Goal: Contribute content: Add original content to the website for others to see

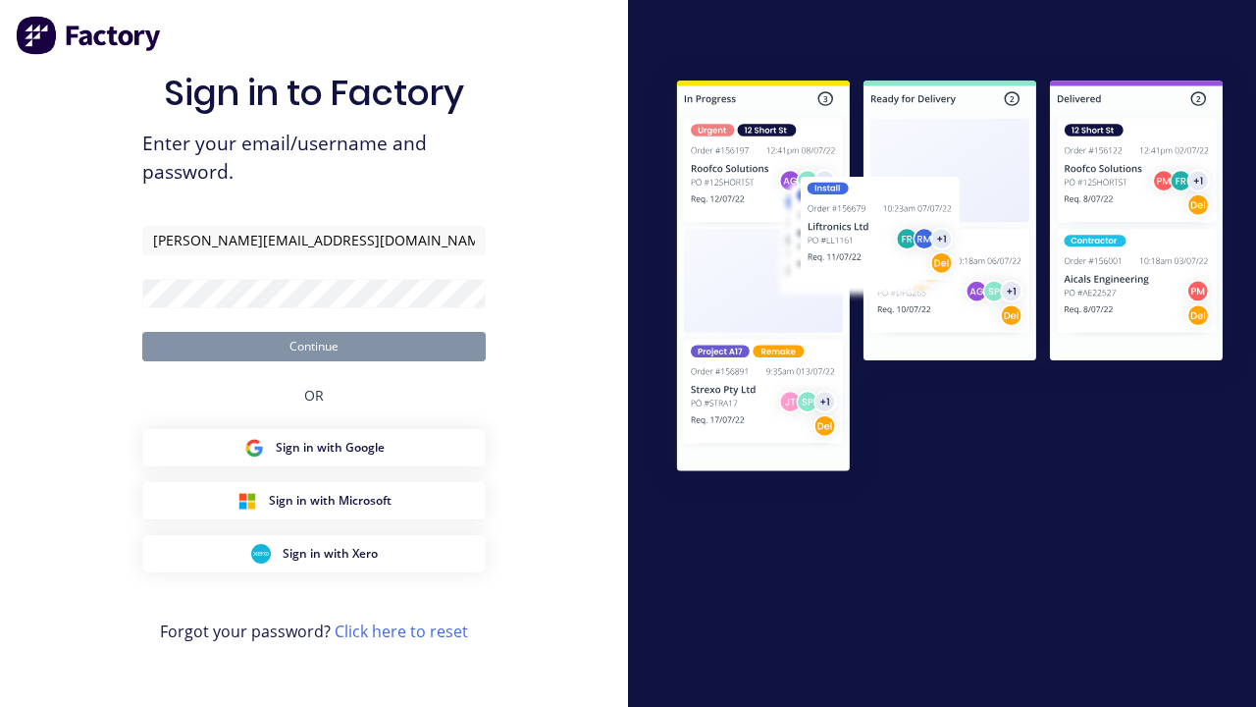
type input "[PERSON_NAME][EMAIL_ADDRESS][DOMAIN_NAME]"
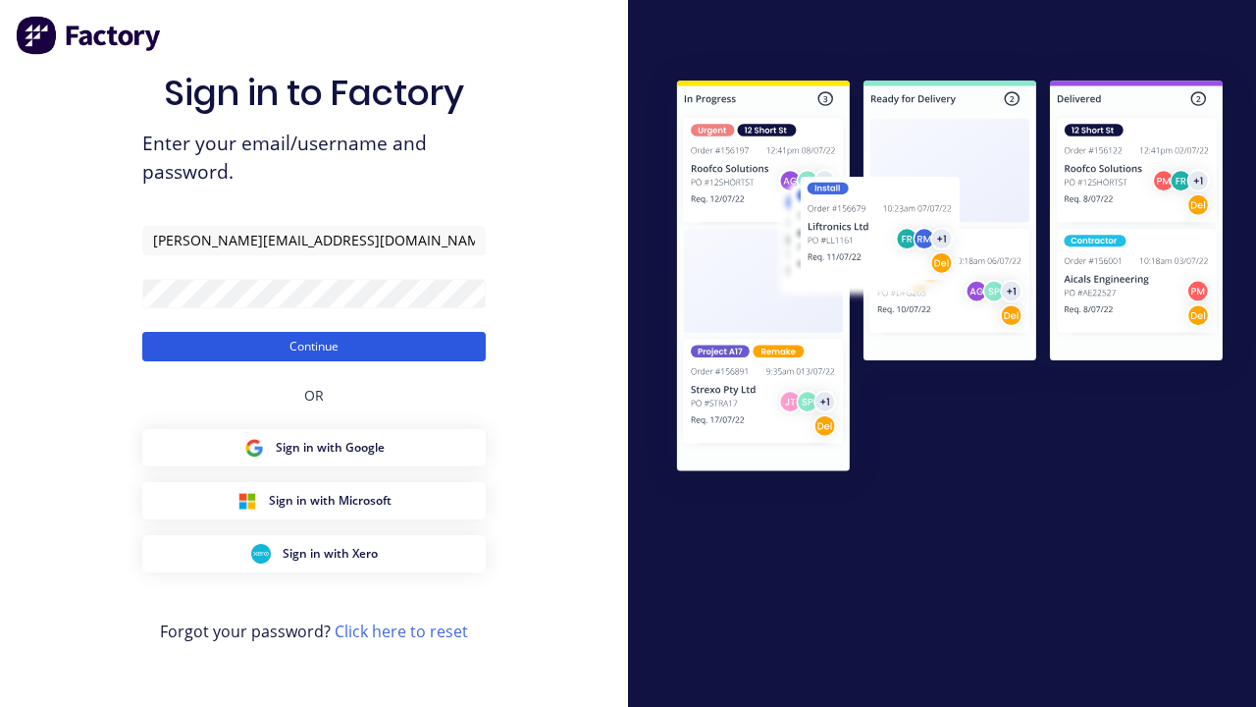
click at [314, 345] on button "Continue" at bounding box center [313, 346] width 343 height 29
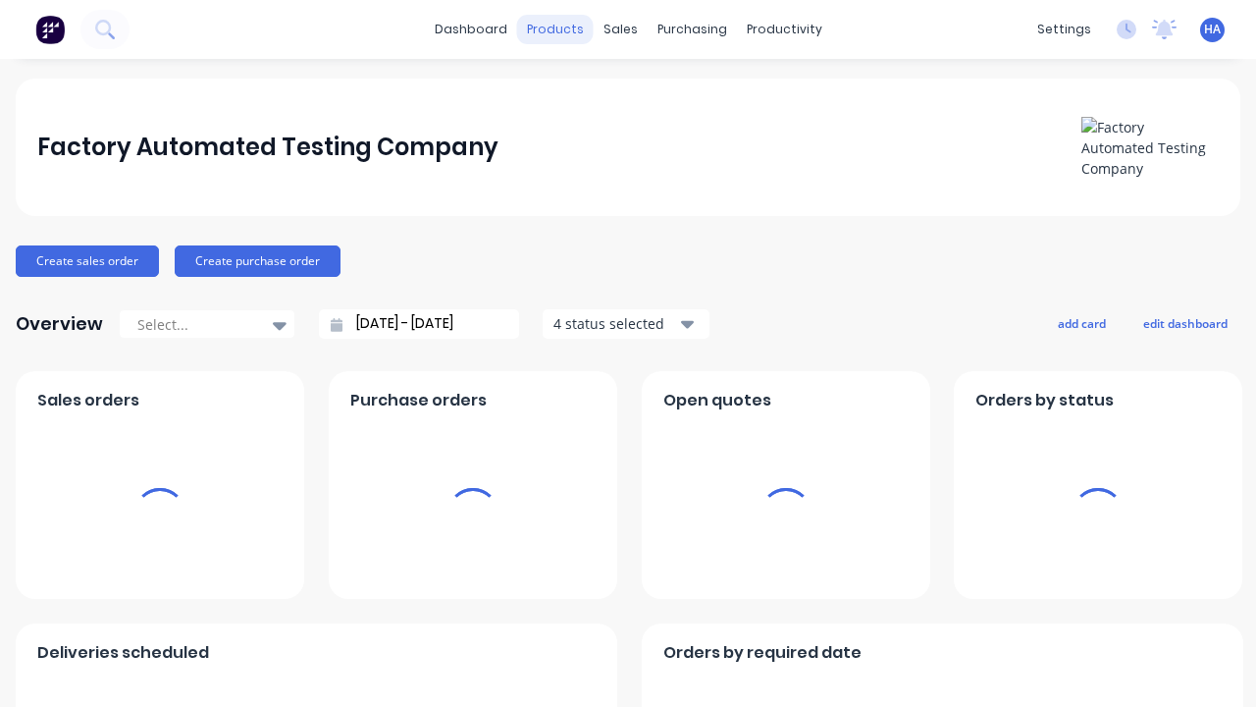
click at [557, 29] on div "products" at bounding box center [555, 29] width 77 height 29
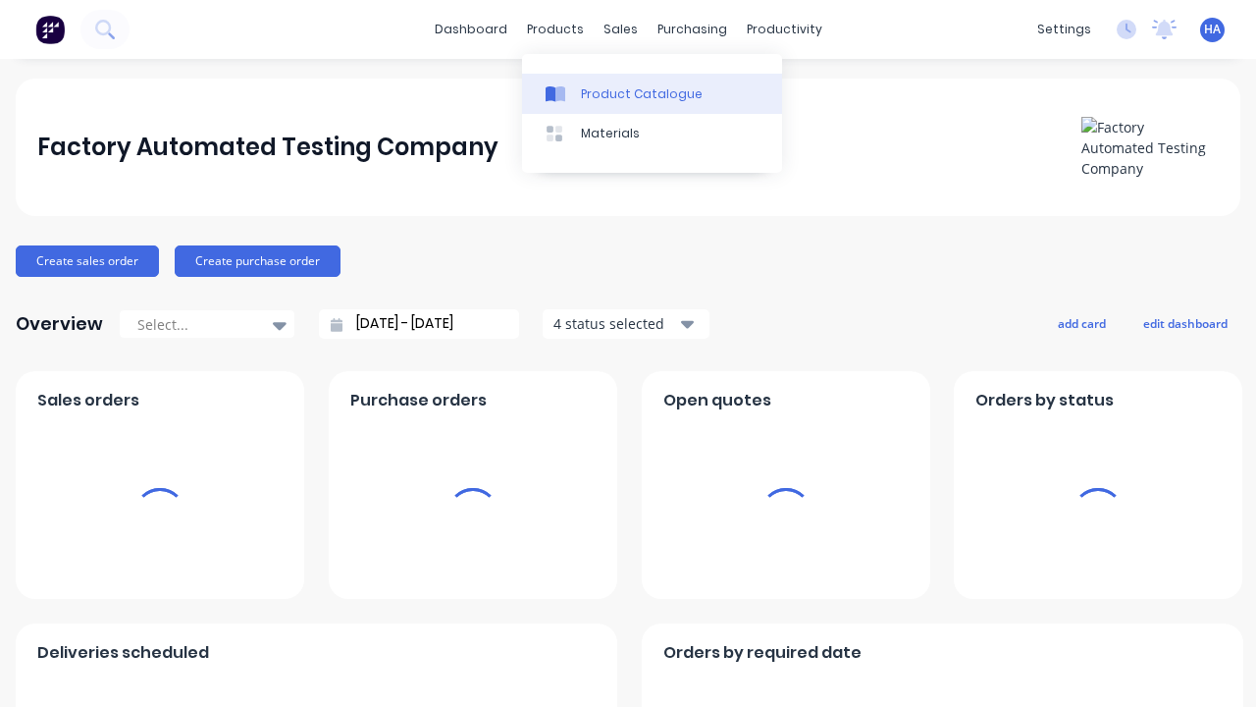
click at [652, 93] on div "Product Catalogue" at bounding box center [642, 94] width 122 height 18
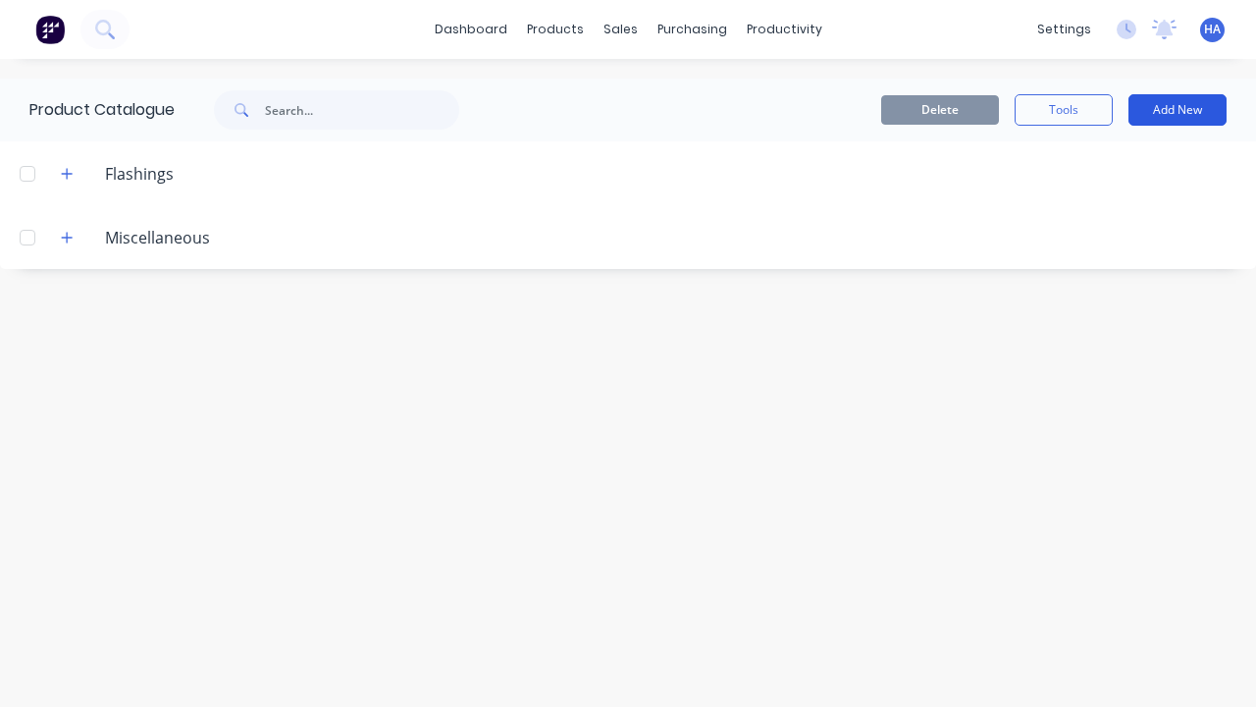
click at [1178, 110] on button "Add New" at bounding box center [1177, 109] width 98 height 31
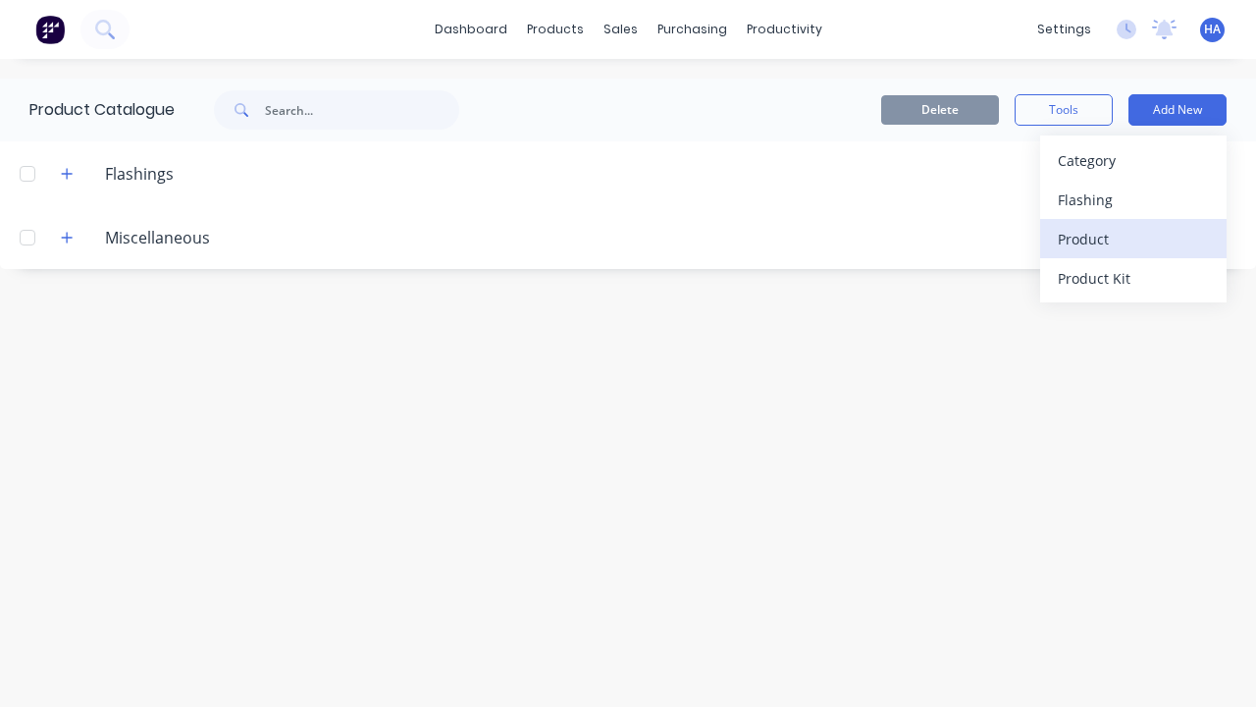
click at [1133, 238] on div "Product" at bounding box center [1133, 239] width 151 height 28
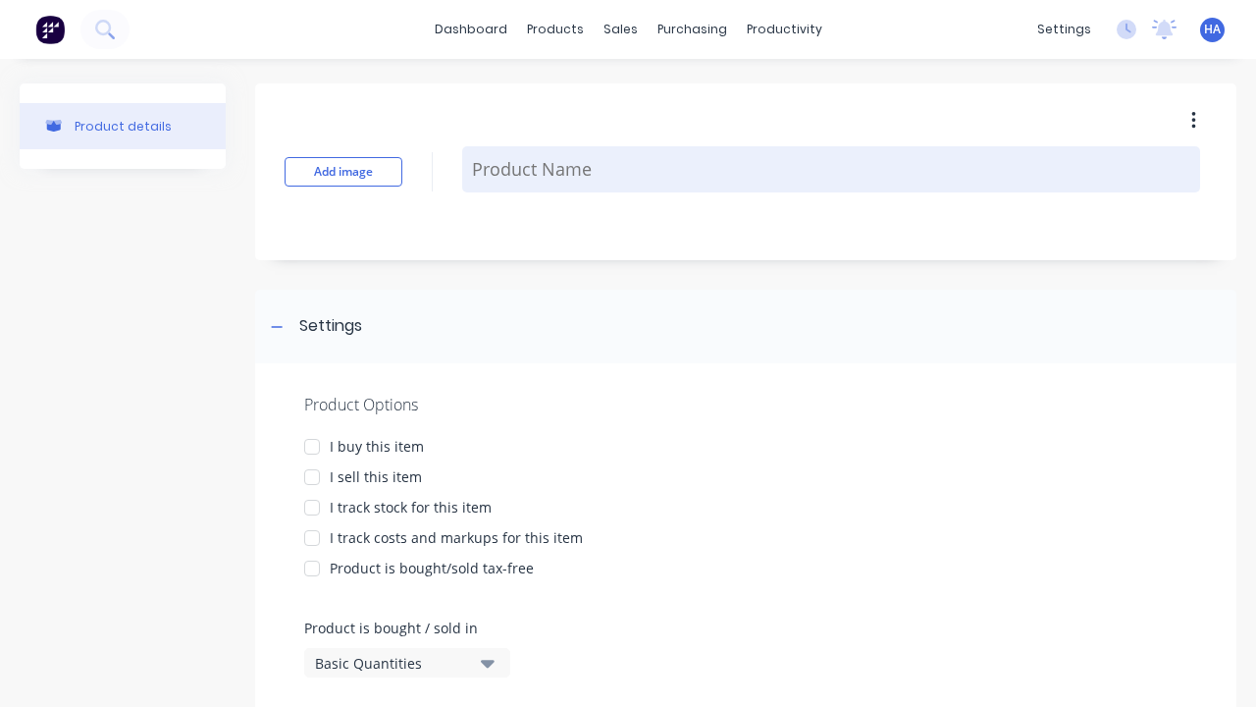
click at [831, 169] on textarea at bounding box center [831, 169] width 738 height 46
type textarea "x"
type textarea "Test Lineal Product"
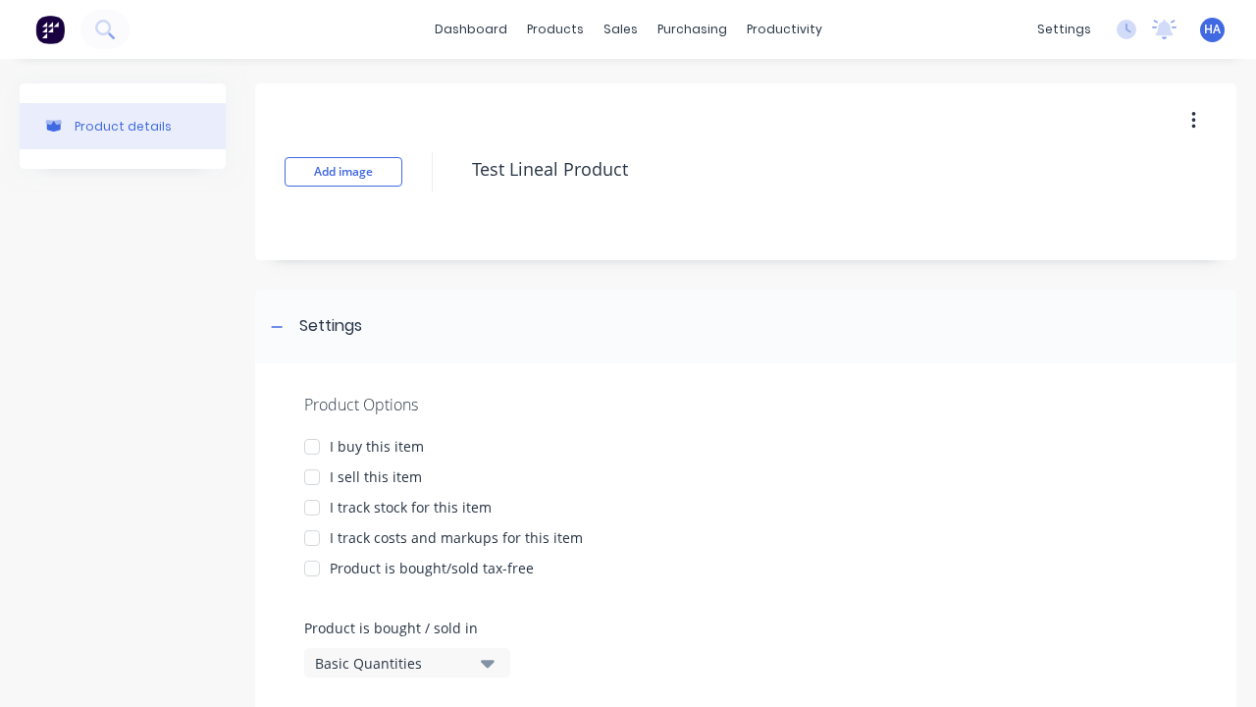
click at [312, 445] on div at bounding box center [311, 446] width 39 height 39
click at [312, 476] on div at bounding box center [311, 476] width 39 height 39
type textarea "x"
type textarea "Test Lineal Product"
click at [393, 662] on div "Basic Quantities" at bounding box center [393, 663] width 157 height 21
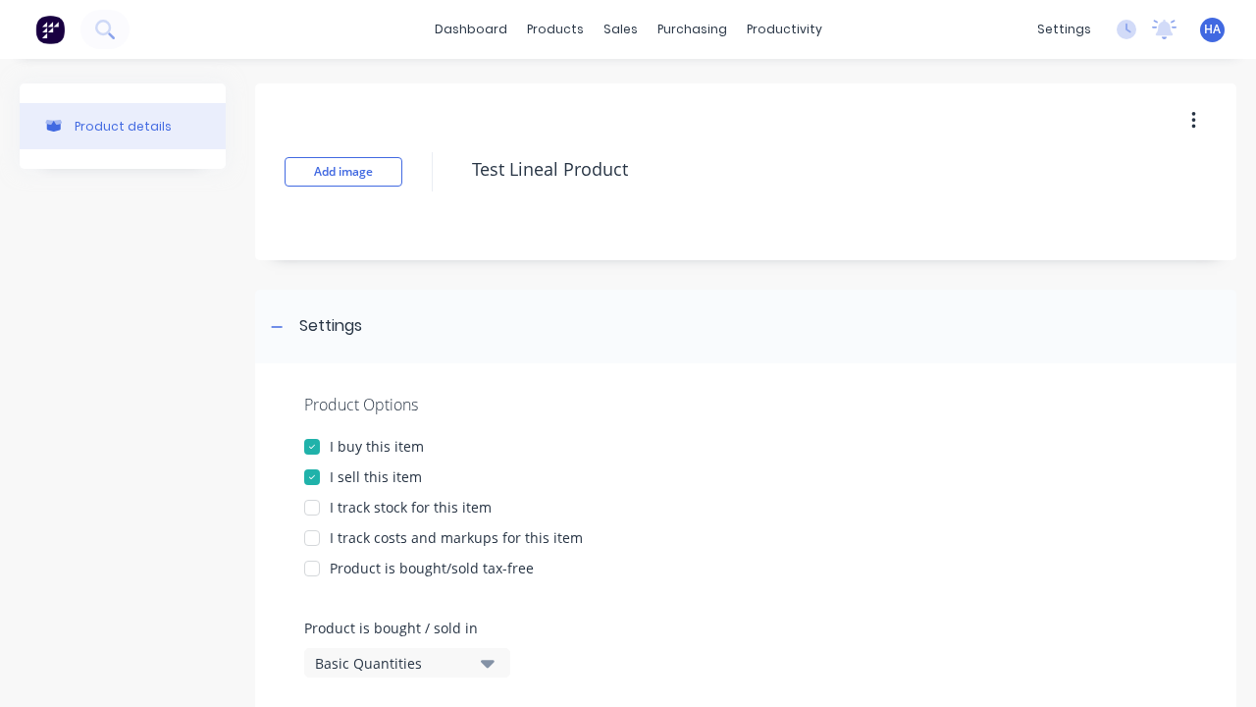
type textarea "x"
type textarea "Test Lineal Product"
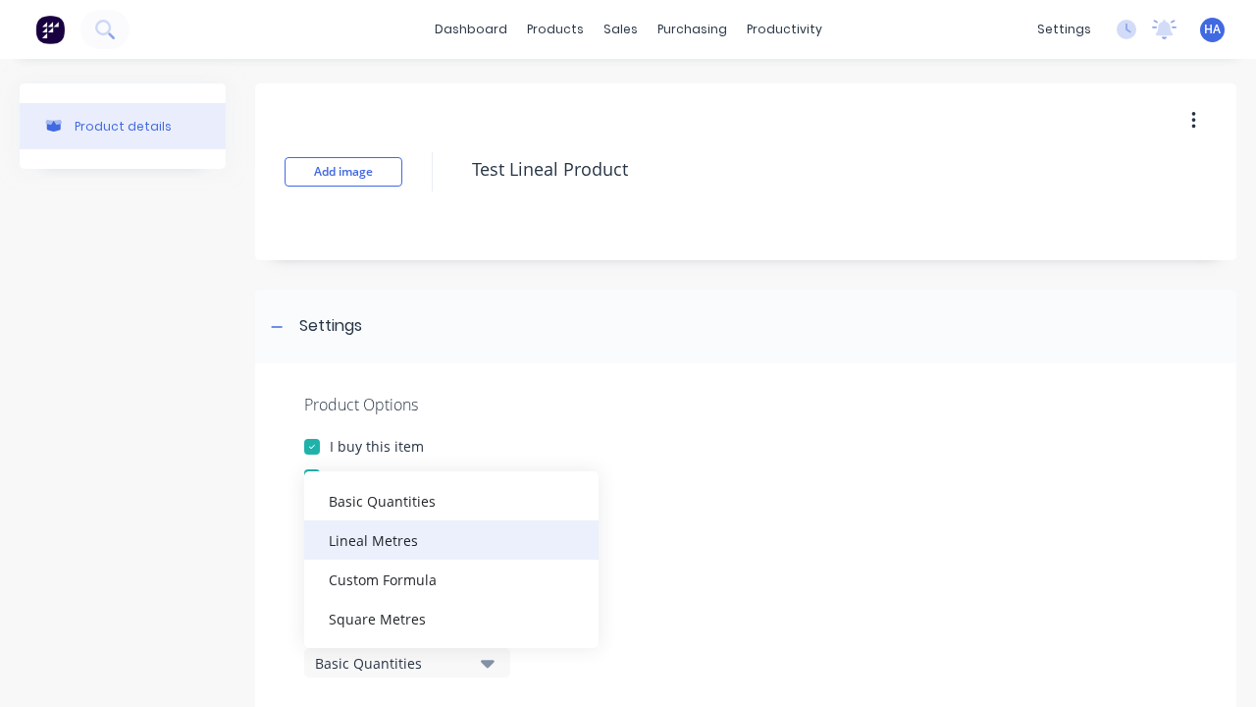
click at [451, 539] on div "Lineal Metres" at bounding box center [451, 539] width 294 height 39
type textarea "x"
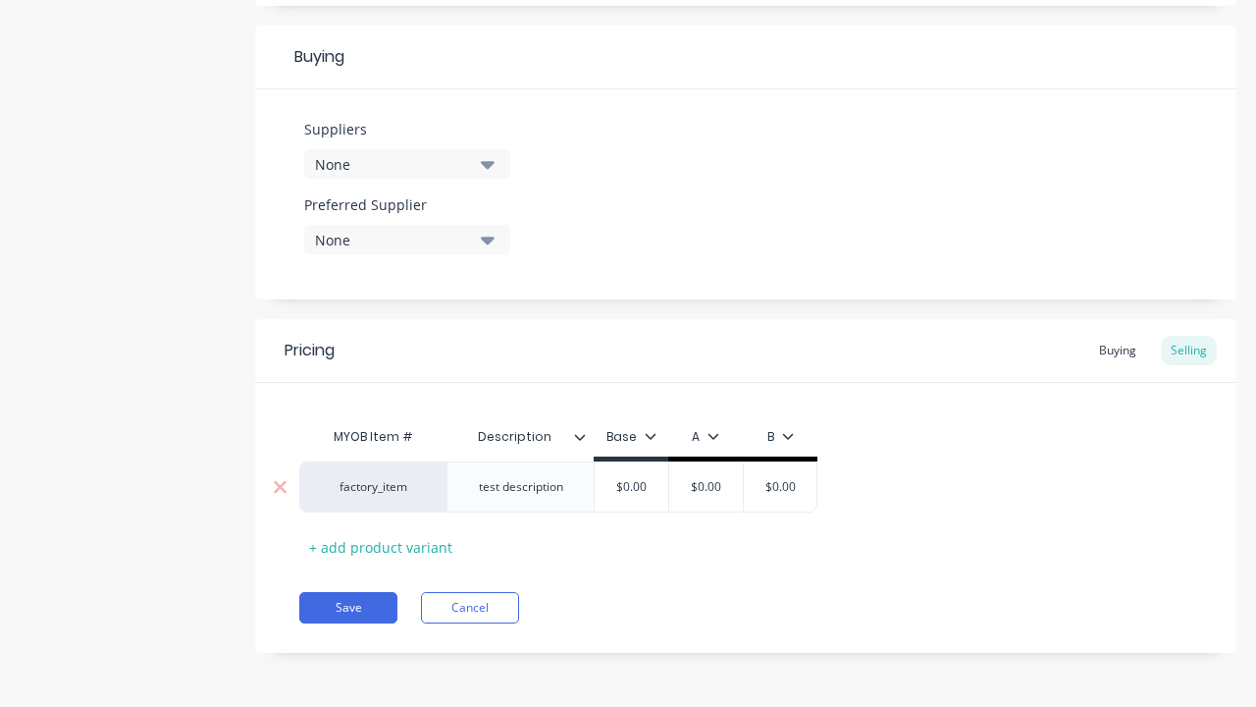
click at [706, 487] on input "text" at bounding box center [706, 487] width 98 height 18
type textarea "x"
type input "$0.00"
type textarea "x"
type input "100"
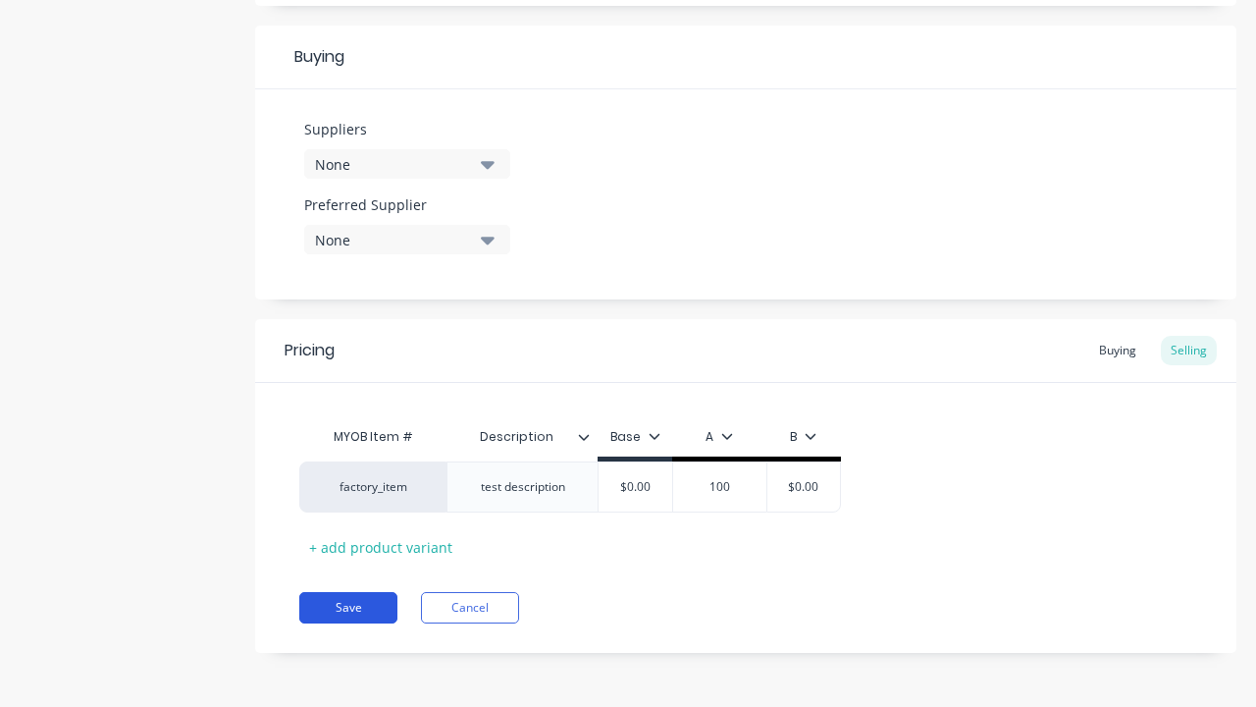
click at [348, 607] on button "Save" at bounding box center [348, 607] width 98 height 31
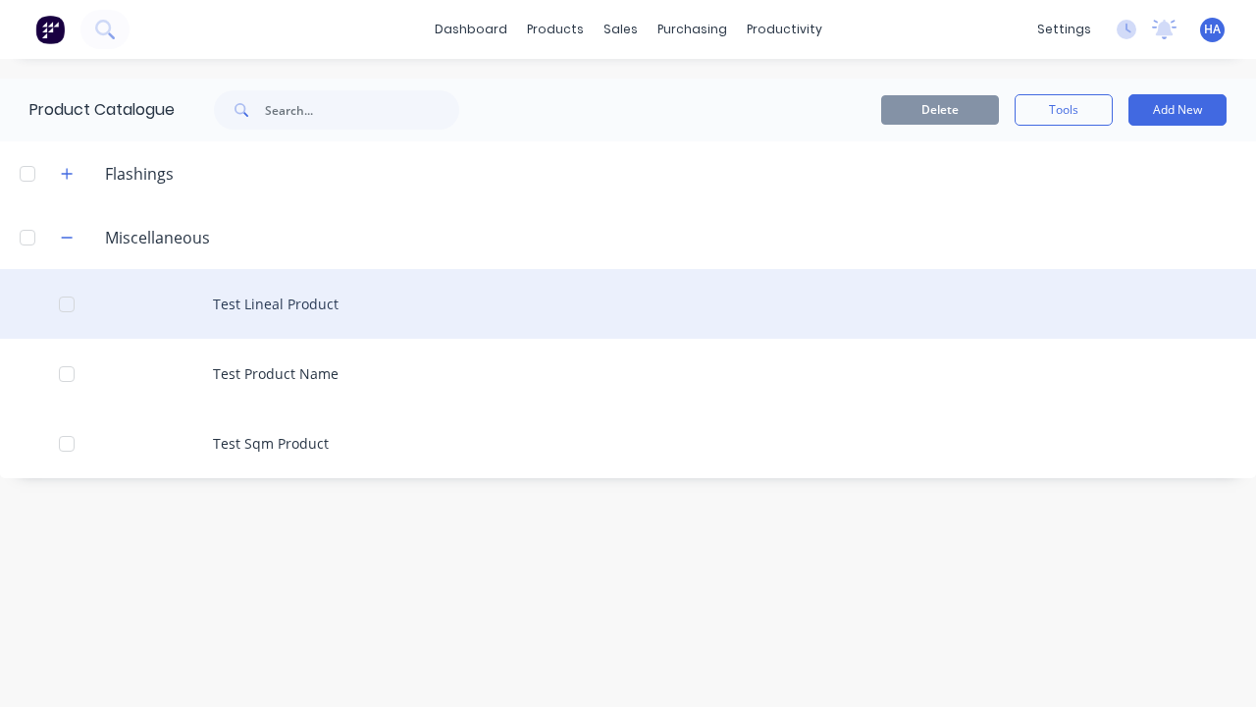
click at [628, 303] on div "Test Lineal Product" at bounding box center [628, 304] width 1256 height 70
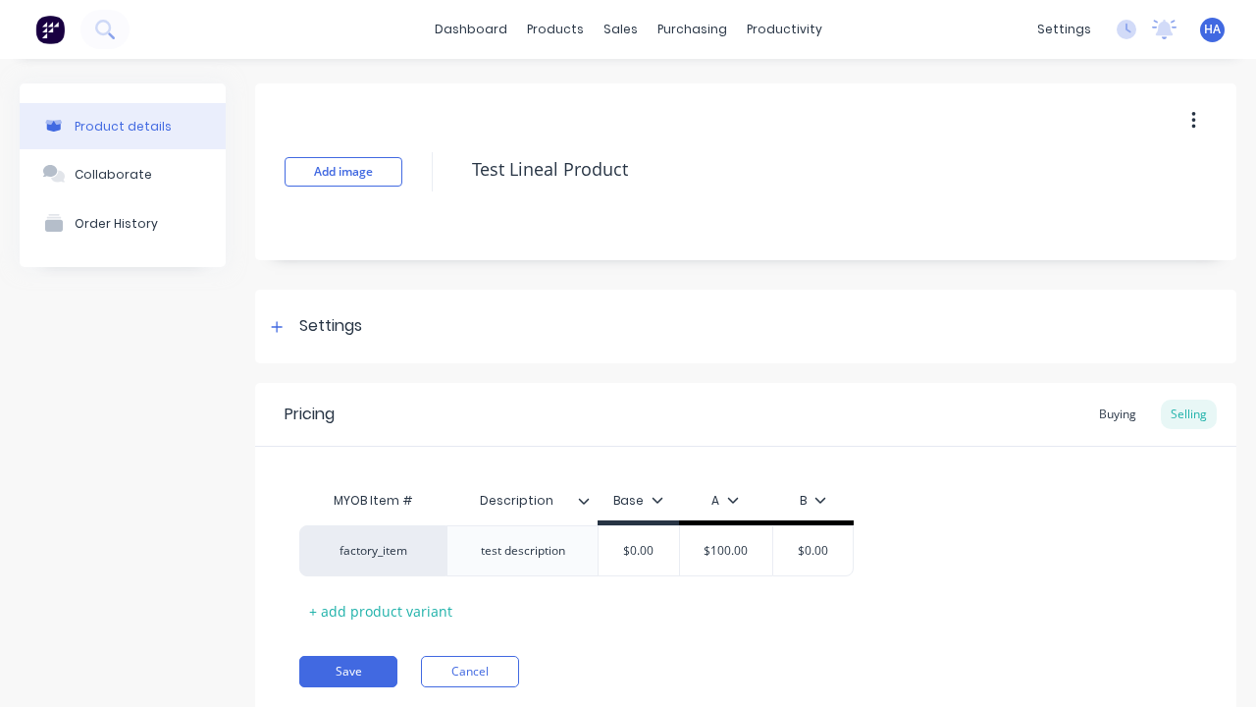
click at [1193, 120] on icon "button" at bounding box center [1193, 121] width 4 height 18
click at [1124, 211] on div "Delete" at bounding box center [1123, 211] width 151 height 28
type textarea "x"
